Goal: Book appointment/travel/reservation

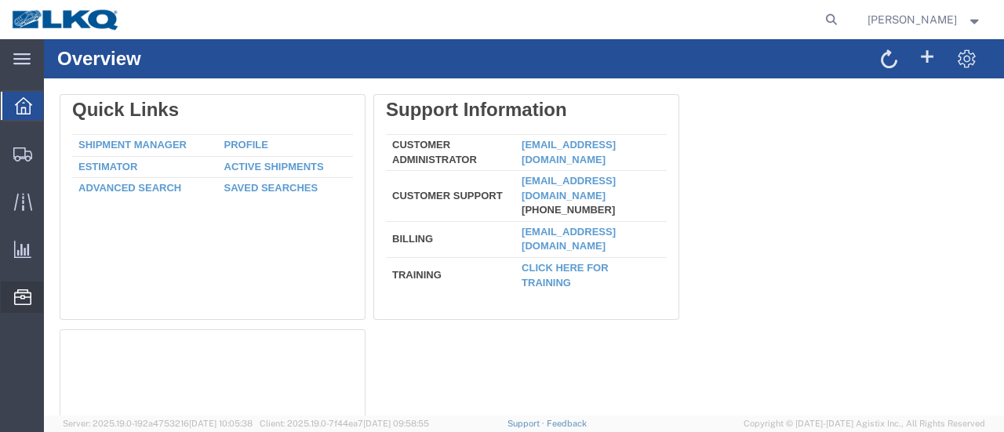
click at [0, 0] on span "Location Appointment" at bounding box center [0, 0] width 0 height 0
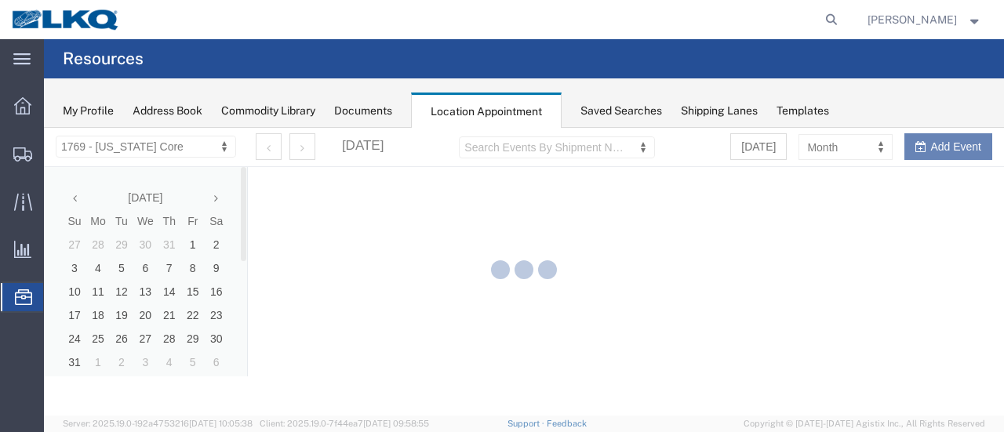
select select "28716"
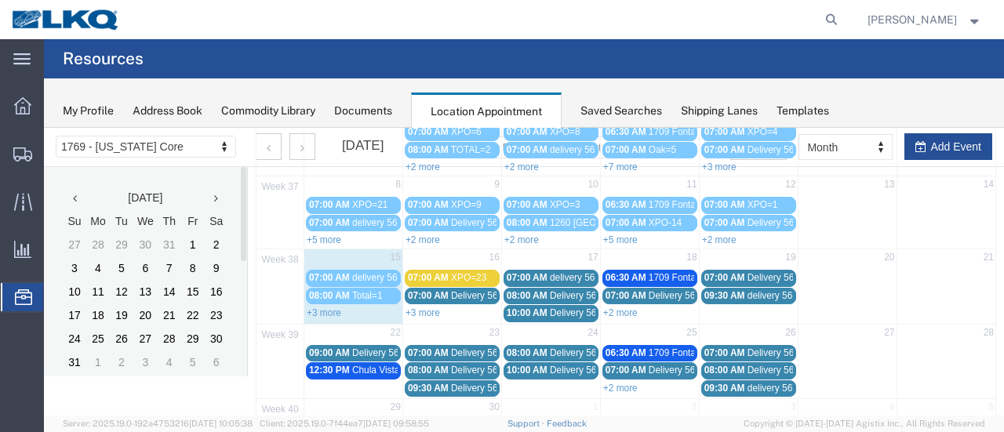
scroll to position [157, 0]
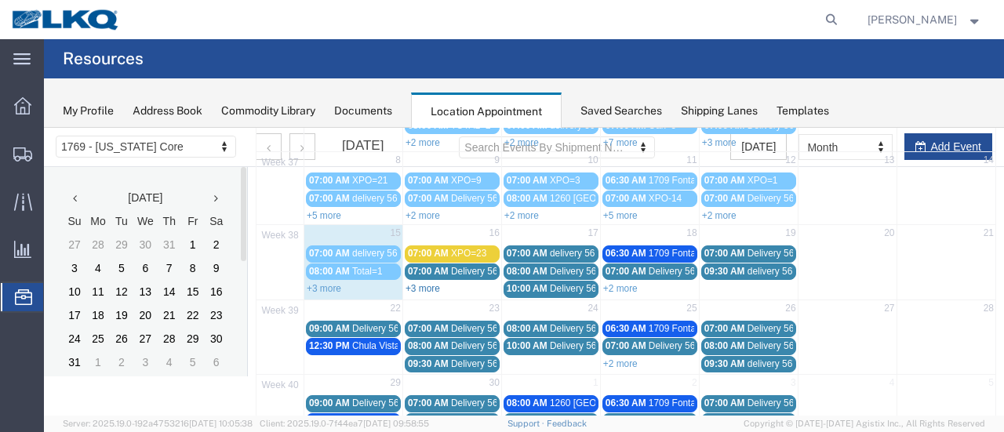
click at [426, 283] on link "+3 more" at bounding box center [423, 288] width 35 height 11
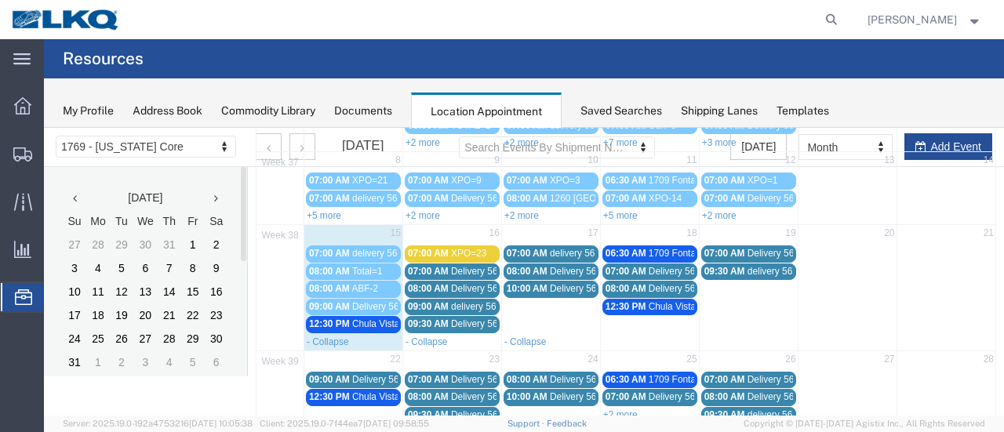
click at [441, 301] on span "09:00 AM" at bounding box center [428, 306] width 41 height 11
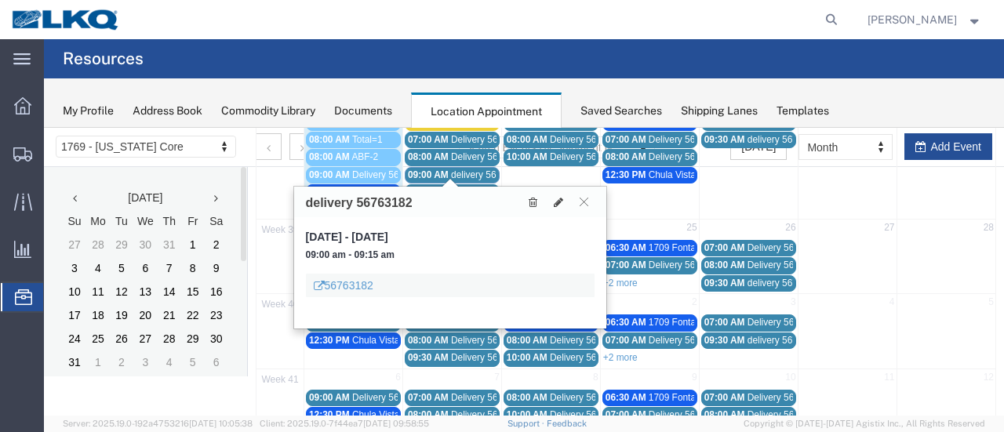
scroll to position [314, 0]
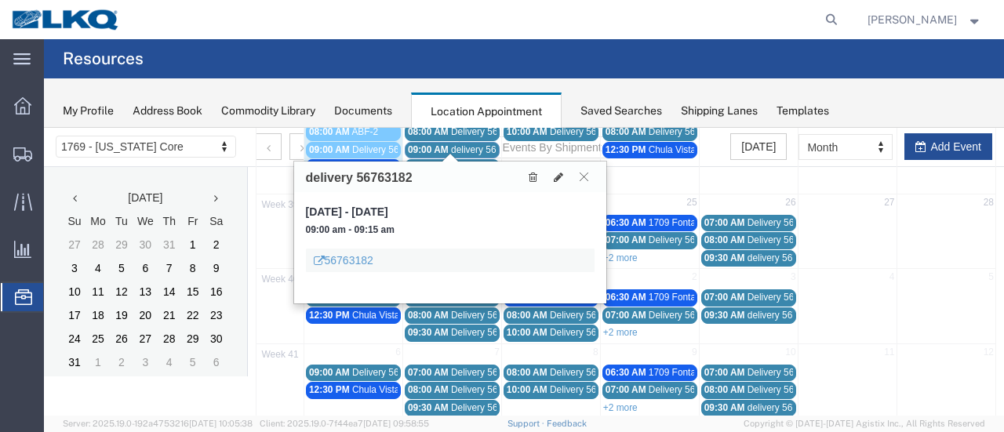
click at [588, 177] on icon at bounding box center [584, 176] width 9 height 9
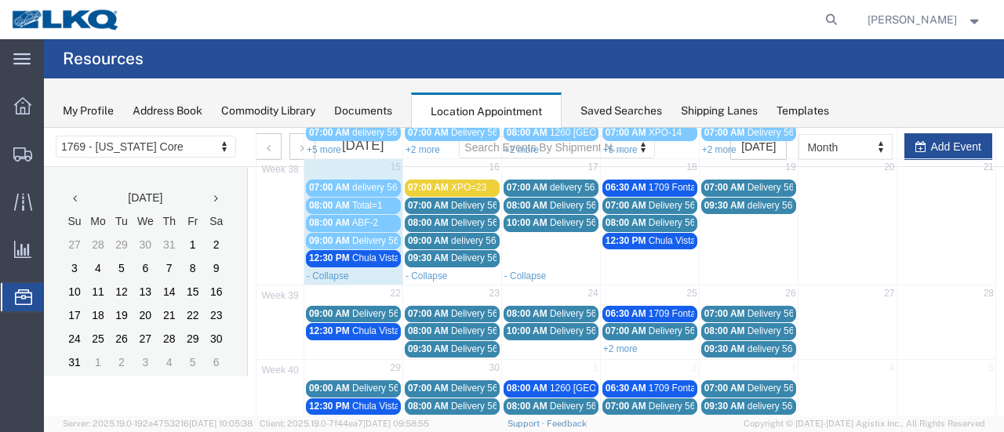
scroll to position [157, 0]
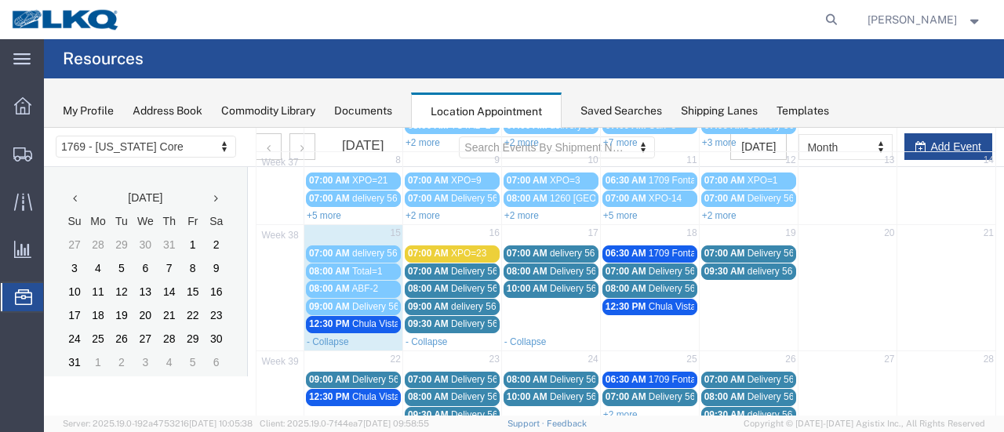
click at [440, 268] on span "07:00 AM" at bounding box center [428, 271] width 41 height 11
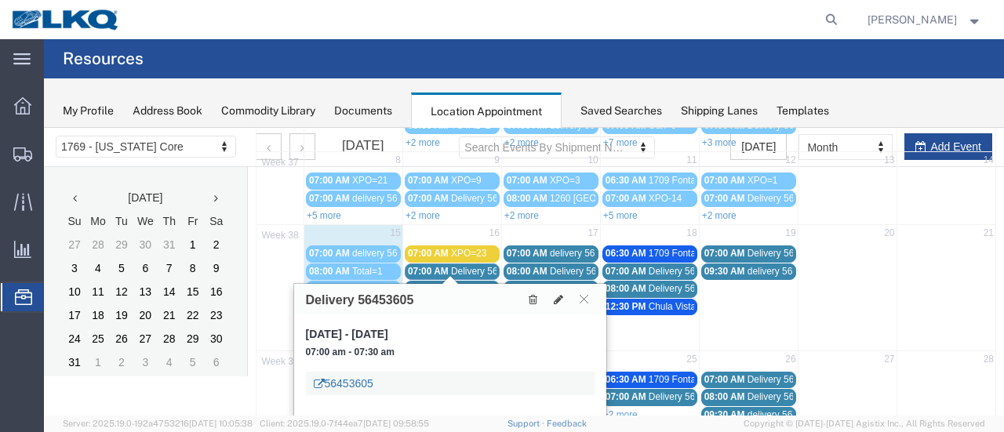
click at [353, 384] on link "56453605" at bounding box center [344, 384] width 60 height 16
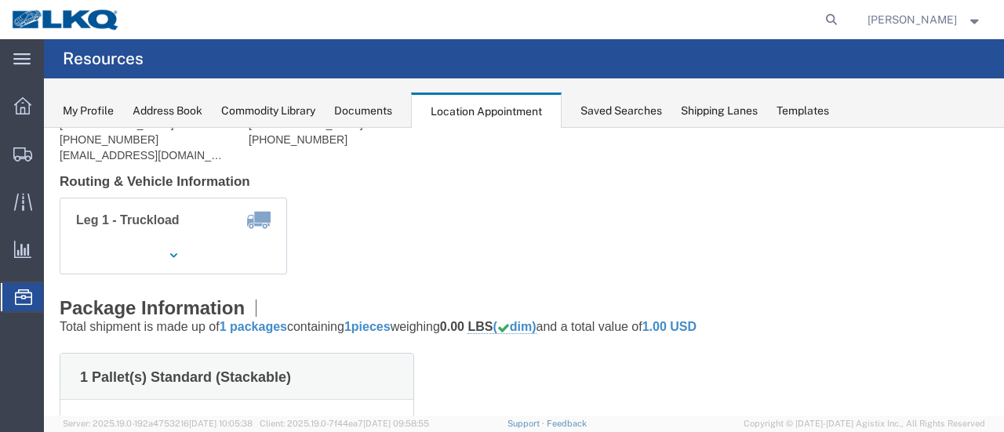
scroll to position [0, 0]
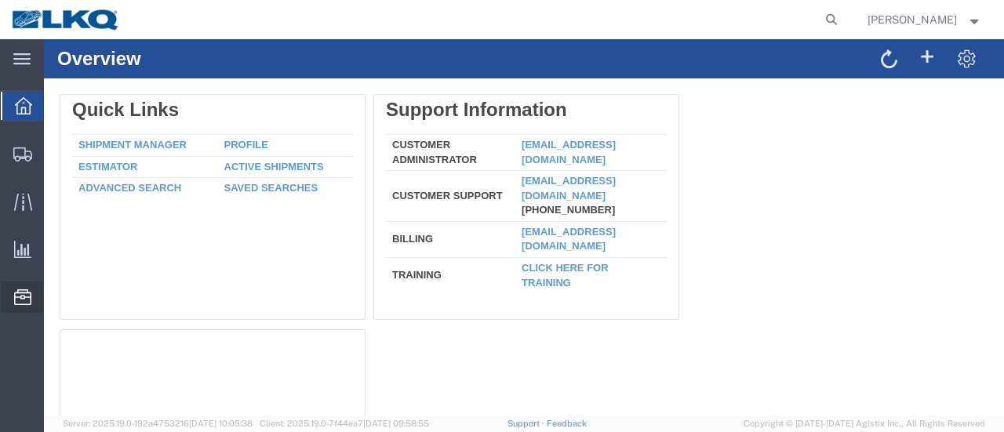
click at [0, 0] on span "Location Appointment" at bounding box center [0, 0] width 0 height 0
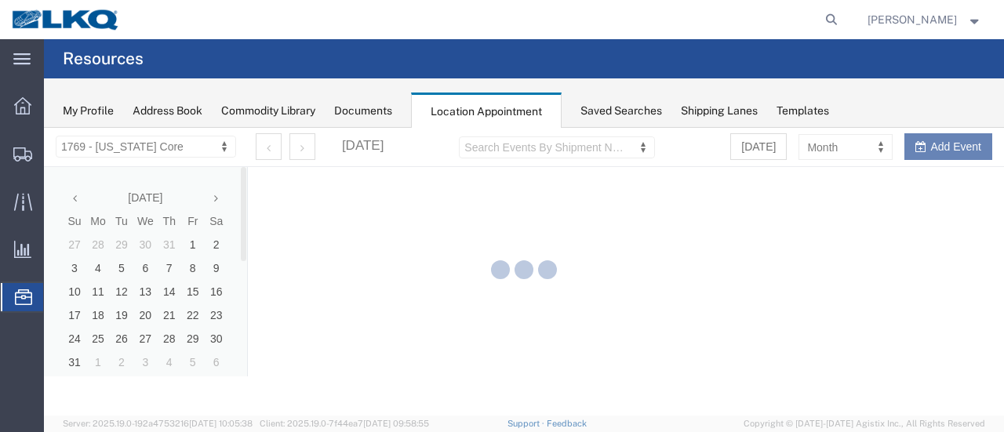
select select "28716"
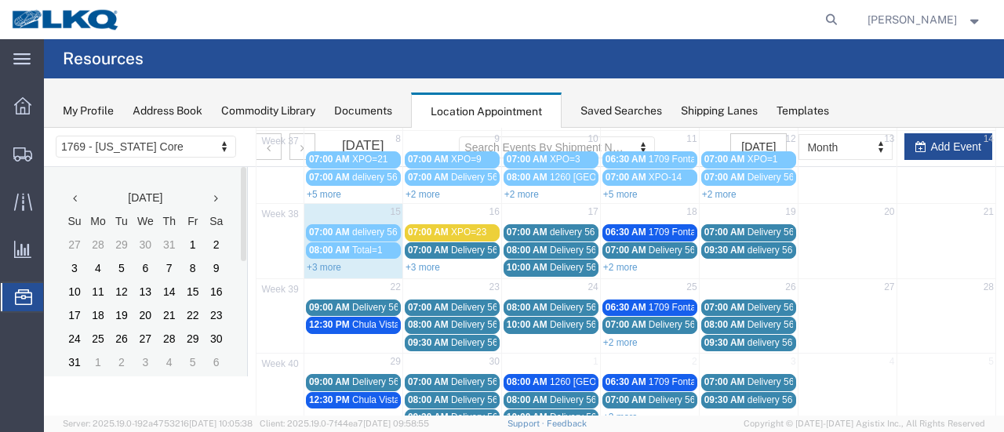
scroll to position [157, 0]
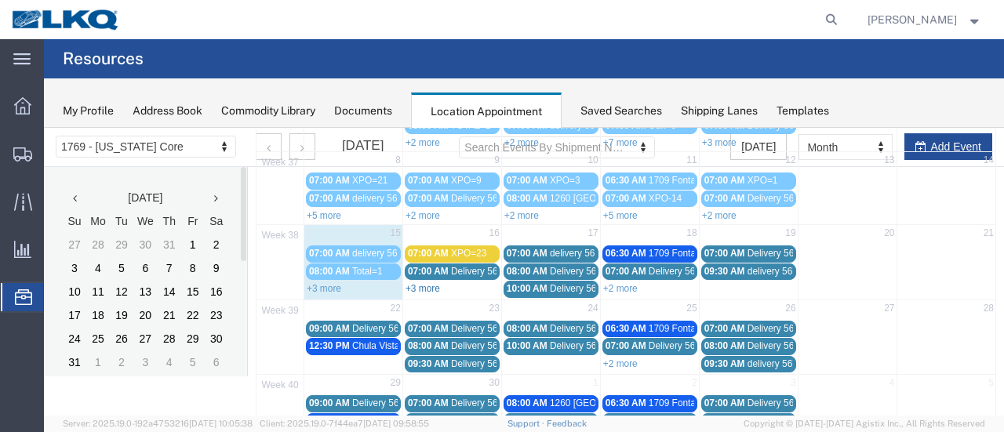
click at [436, 283] on link "+3 more" at bounding box center [423, 288] width 35 height 11
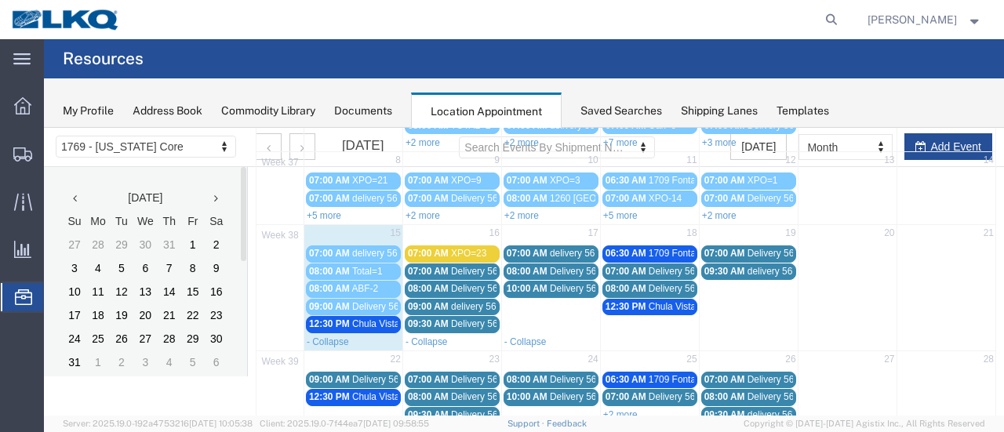
click at [433, 284] on span "08:00 AM" at bounding box center [428, 288] width 41 height 11
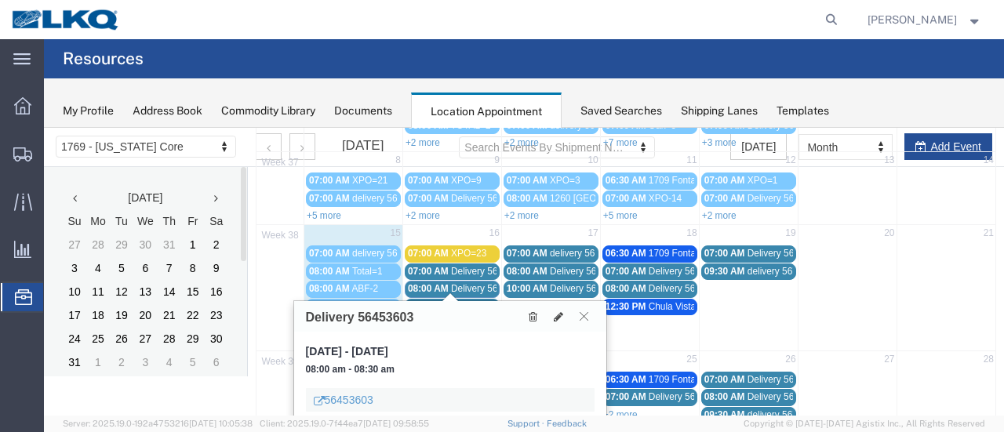
click at [587, 315] on icon at bounding box center [584, 315] width 9 height 9
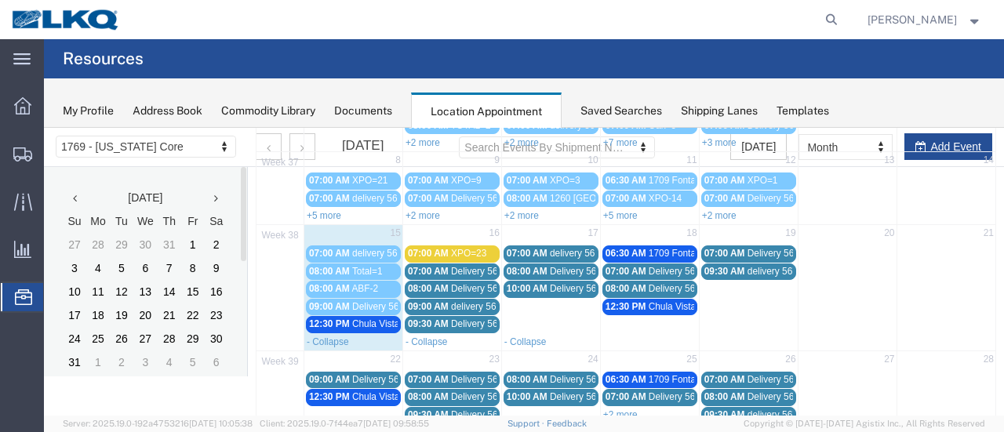
click at [437, 302] on span "09:00 AM" at bounding box center [428, 306] width 41 height 11
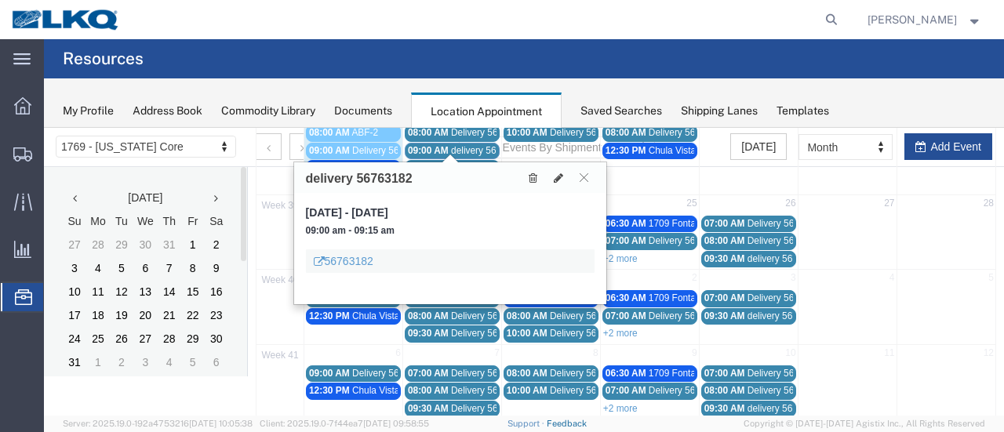
scroll to position [321, 0]
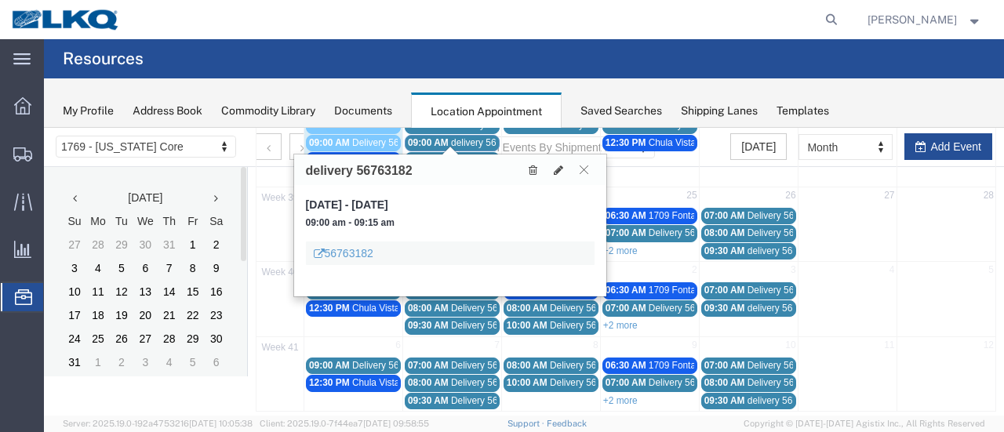
click at [587, 169] on icon at bounding box center [584, 169] width 9 height 9
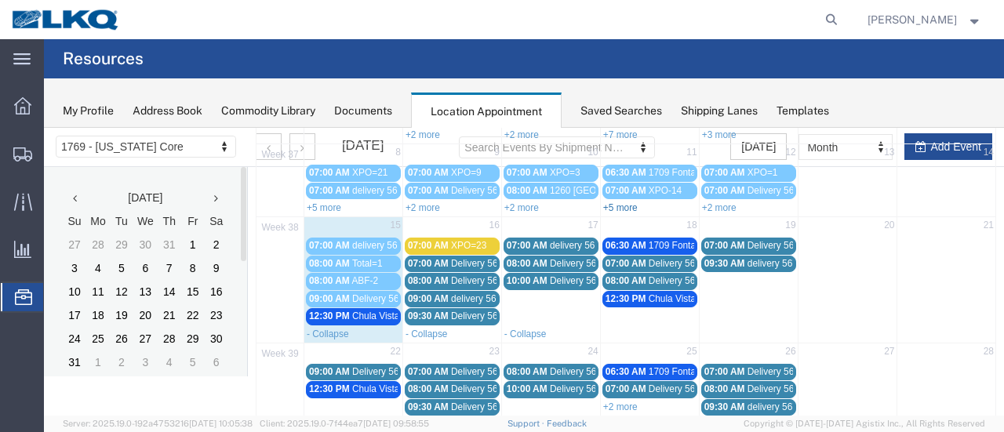
scroll to position [164, 0]
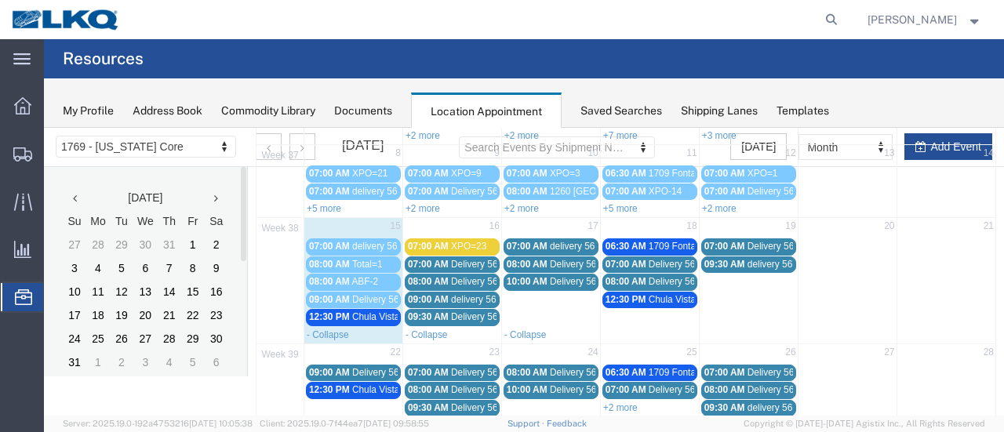
click at [579, 241] on span "delivery 56780195" at bounding box center [588, 246] width 76 height 11
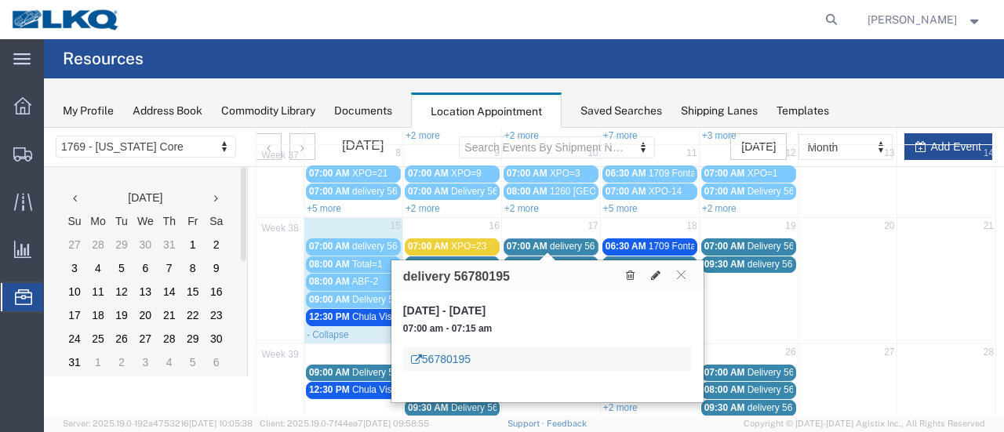
click at [442, 357] on link "56780195" at bounding box center [441, 359] width 60 height 16
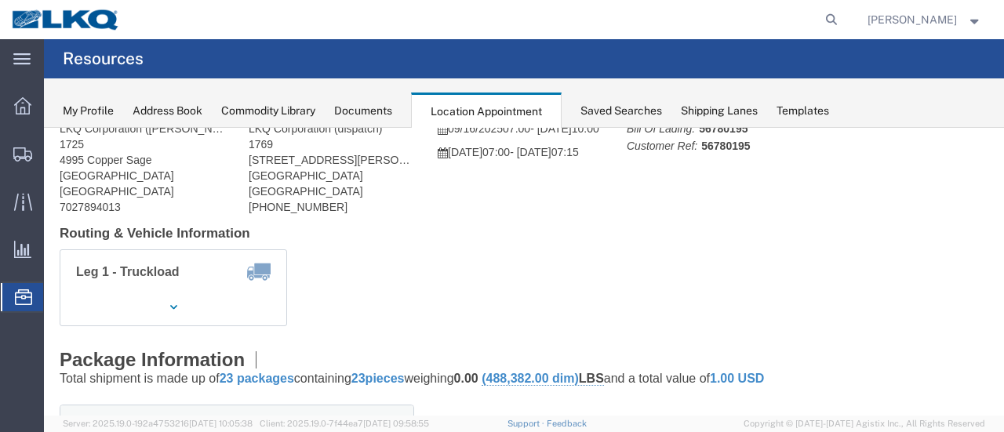
scroll to position [0, 0]
